Goal: Register for event/course

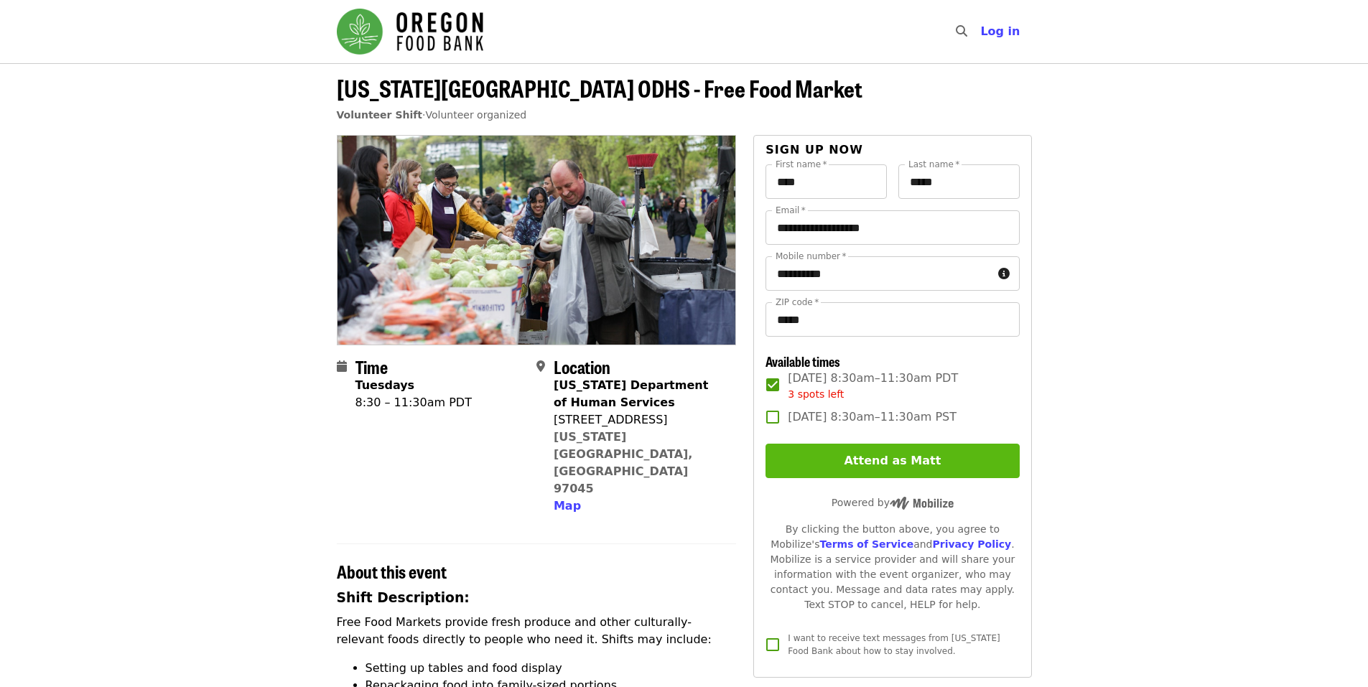
click at [862, 454] on button "Attend as Matt" at bounding box center [893, 461] width 254 height 34
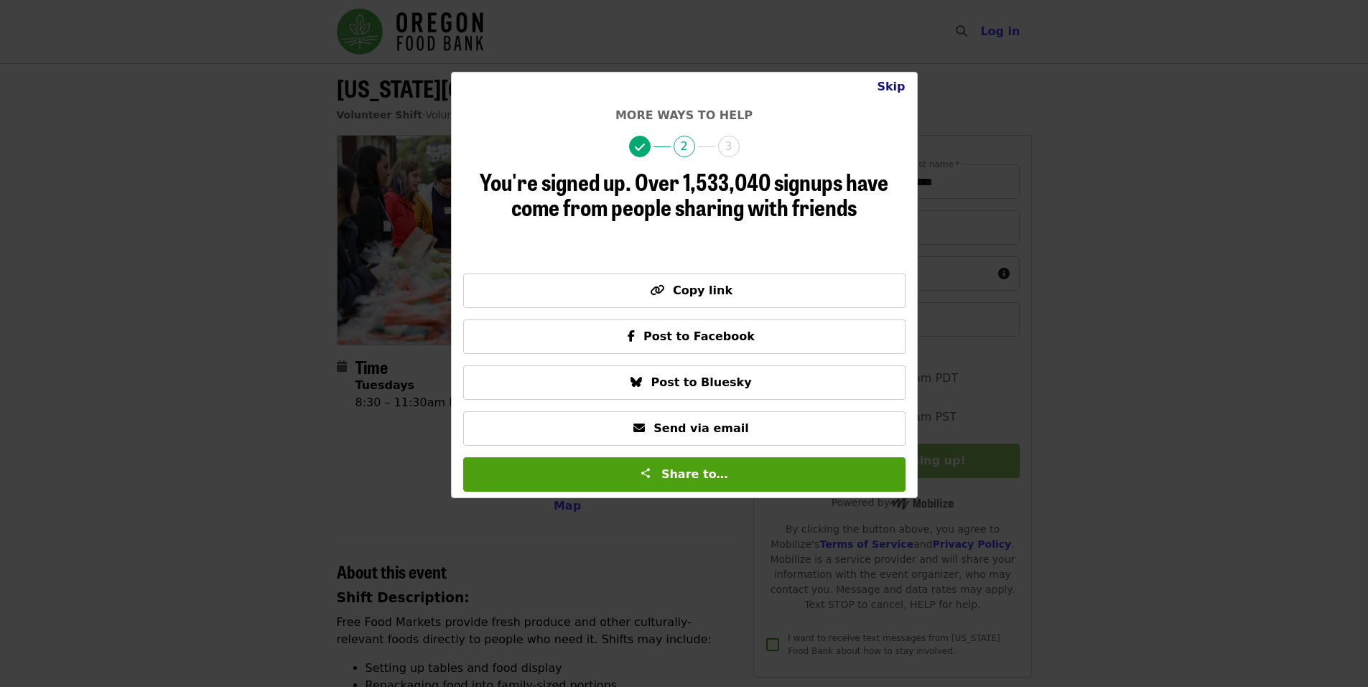
click at [886, 80] on button "Skip" at bounding box center [891, 87] width 51 height 29
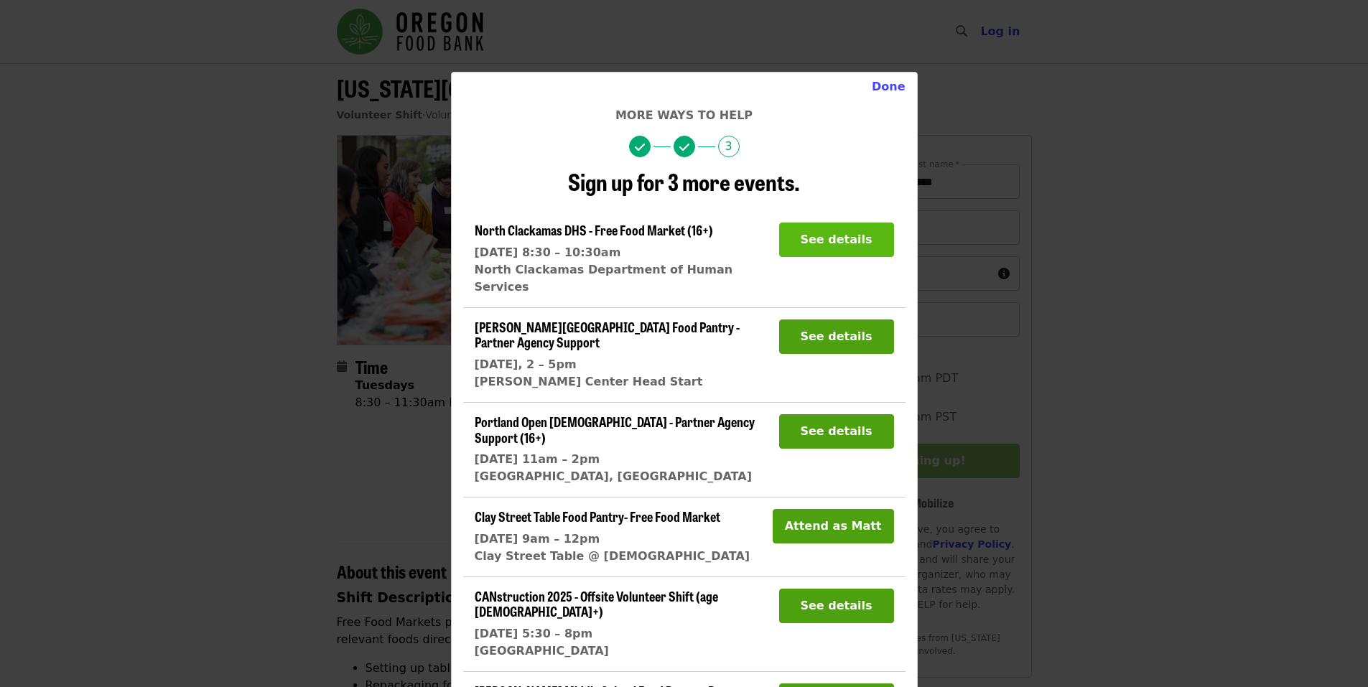
click at [820, 236] on button "See details" at bounding box center [836, 240] width 115 height 34
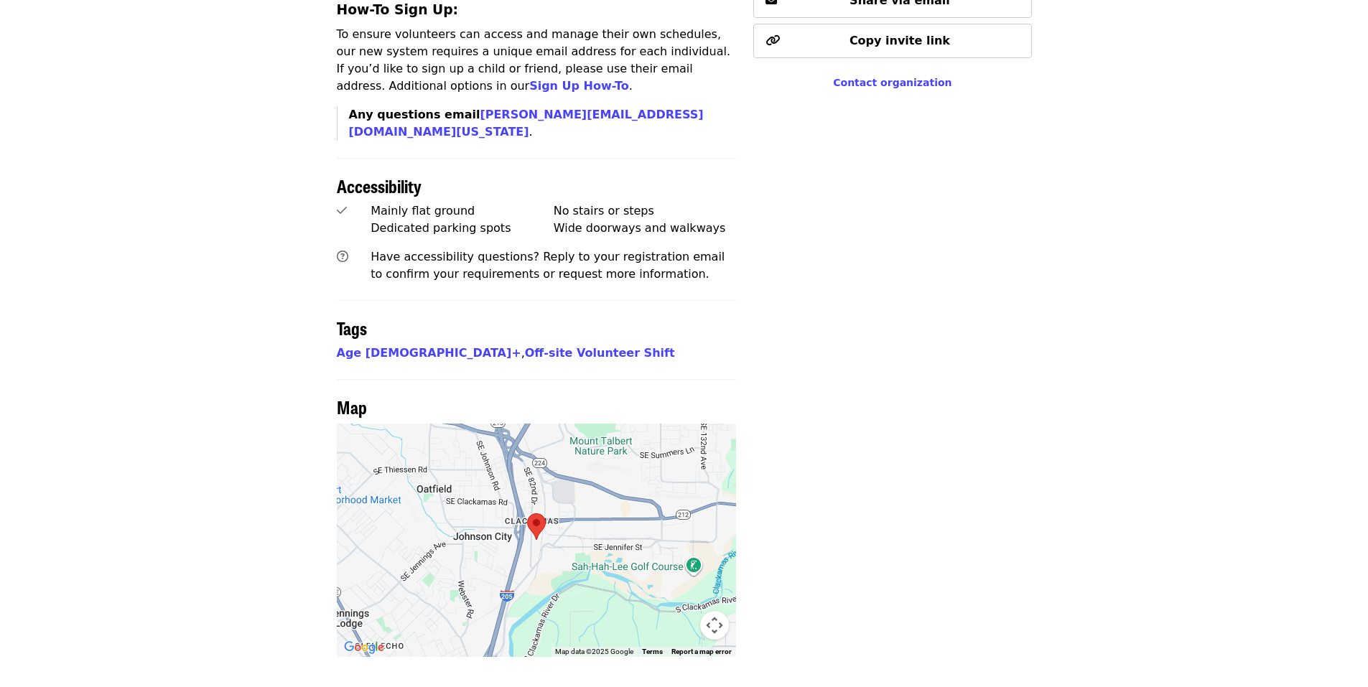
scroll to position [1006, 0]
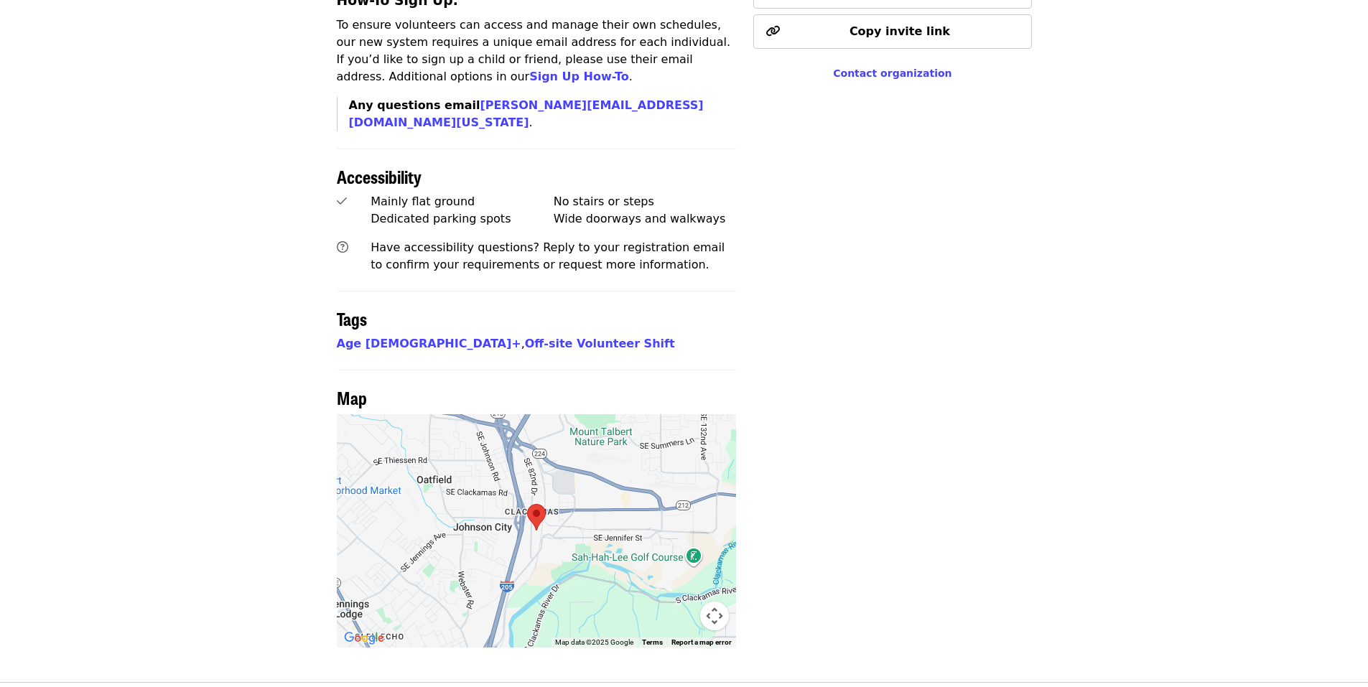
click at [715, 602] on button "Map camera controls" at bounding box center [714, 616] width 29 height 29
click at [681, 530] on button "Zoom in" at bounding box center [678, 544] width 29 height 29
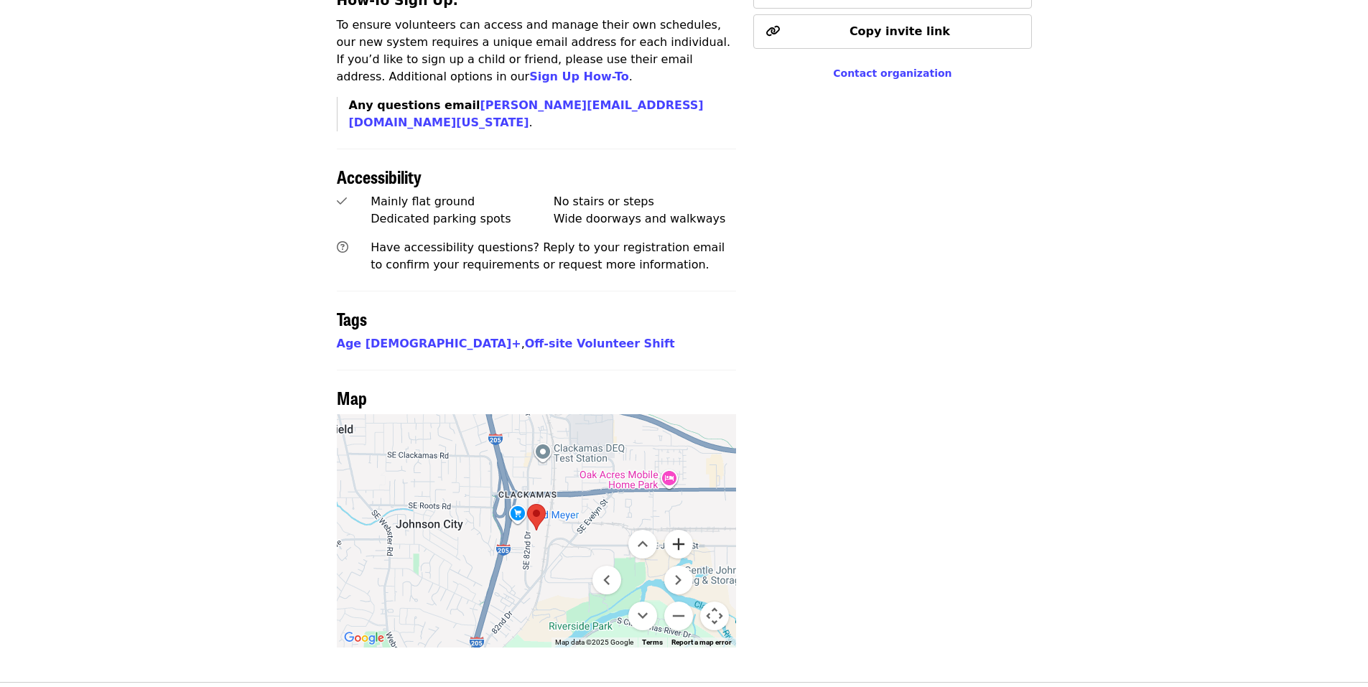
click at [681, 530] on button "Zoom in" at bounding box center [678, 544] width 29 height 29
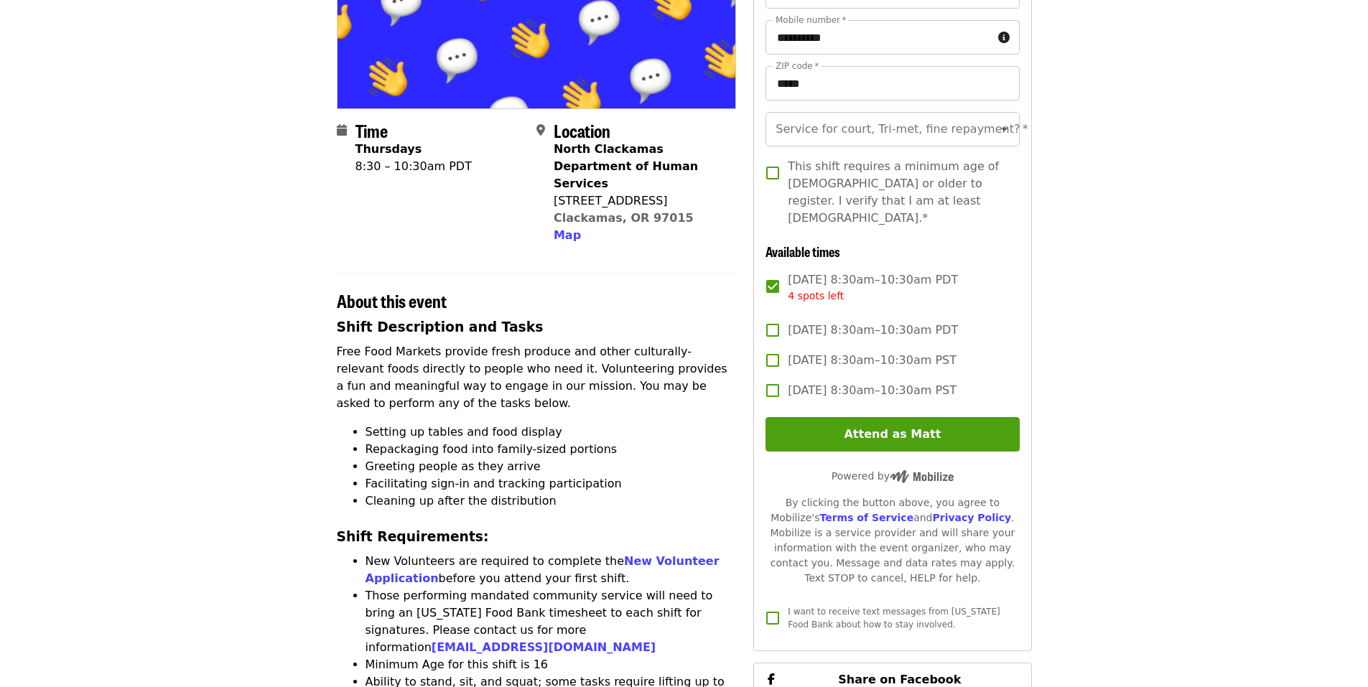
scroll to position [144, 0]
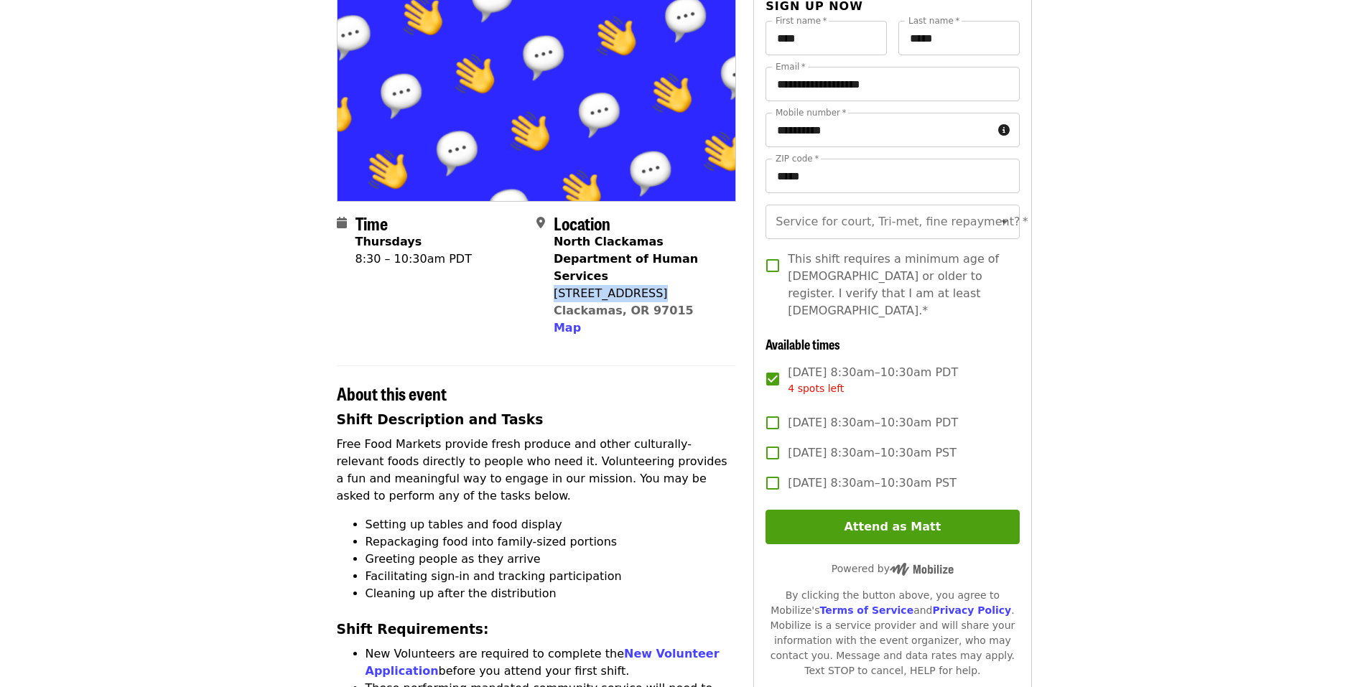
drag, startPoint x: 555, startPoint y: 275, endPoint x: 655, endPoint y: 282, distance: 100.1
click at [655, 285] on div "16440 SE 82nd Dr" at bounding box center [639, 293] width 171 height 17
copy div "16440 SE 82nd Dr"
